Goal: Transaction & Acquisition: Purchase product/service

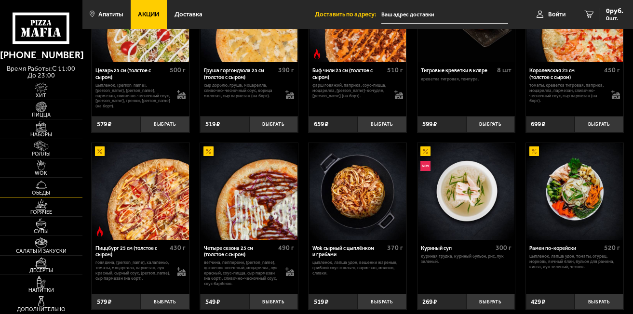
scroll to position [135, 0]
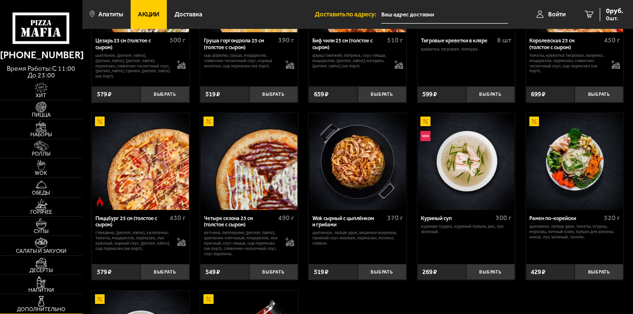
click at [45, 304] on img at bounding box center [41, 301] width 26 height 11
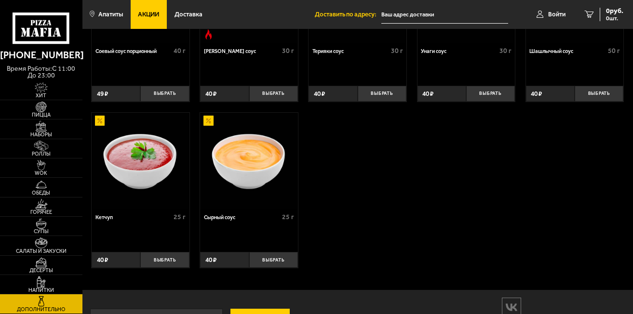
scroll to position [320, 0]
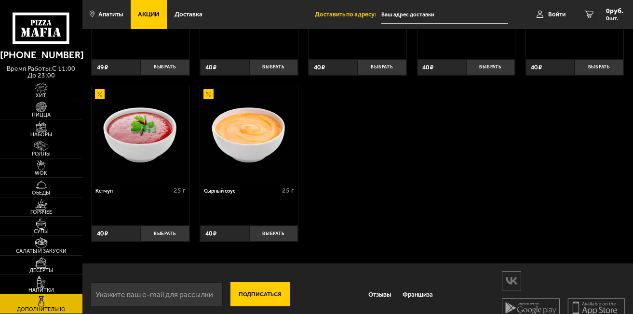
click at [632, 57] on html "[PHONE_NUMBER] время работы: c 11:00 до 23:00 [PERSON_NAME] Наборы Роллы WOK Об…" at bounding box center [316, 3] width 633 height 646
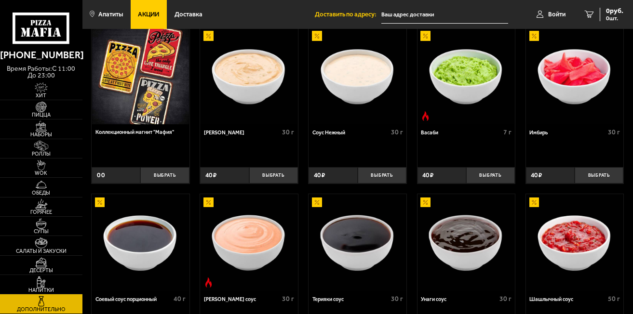
scroll to position [27, 0]
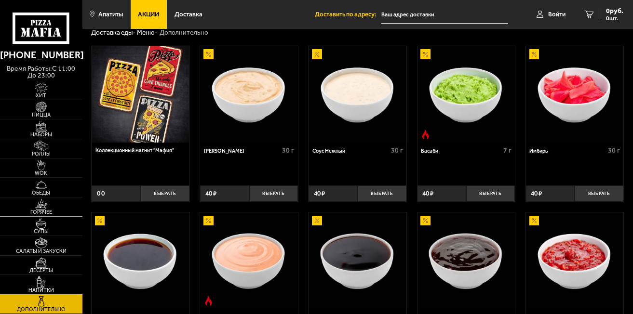
click at [53, 213] on span "Горячее" at bounding box center [41, 212] width 82 height 5
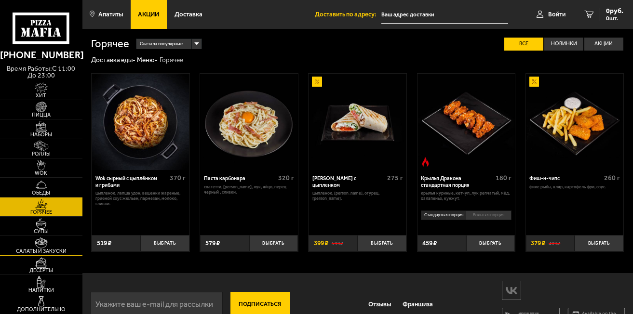
click at [53, 244] on img at bounding box center [41, 243] width 26 height 11
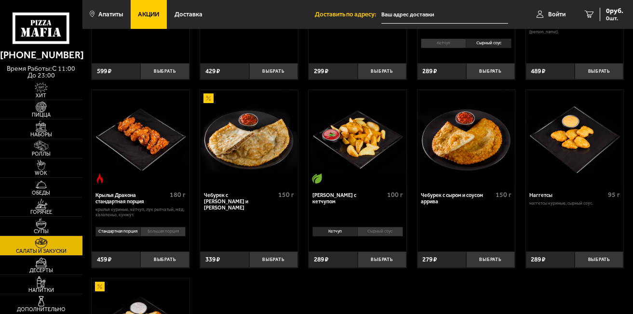
scroll to position [131, 0]
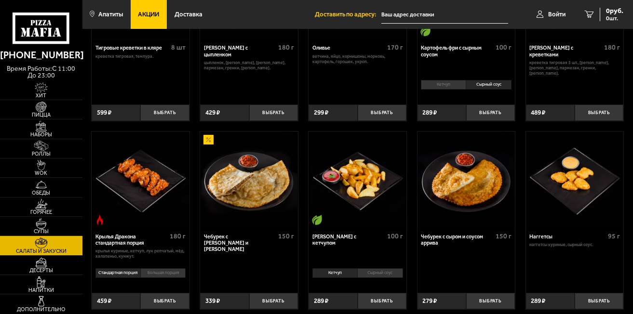
click at [381, 274] on li "Сырный соус" at bounding box center [379, 273] width 45 height 10
click at [328, 272] on li "Кетчуп" at bounding box center [334, 273] width 45 height 10
